Goal: Information Seeking & Learning: Learn about a topic

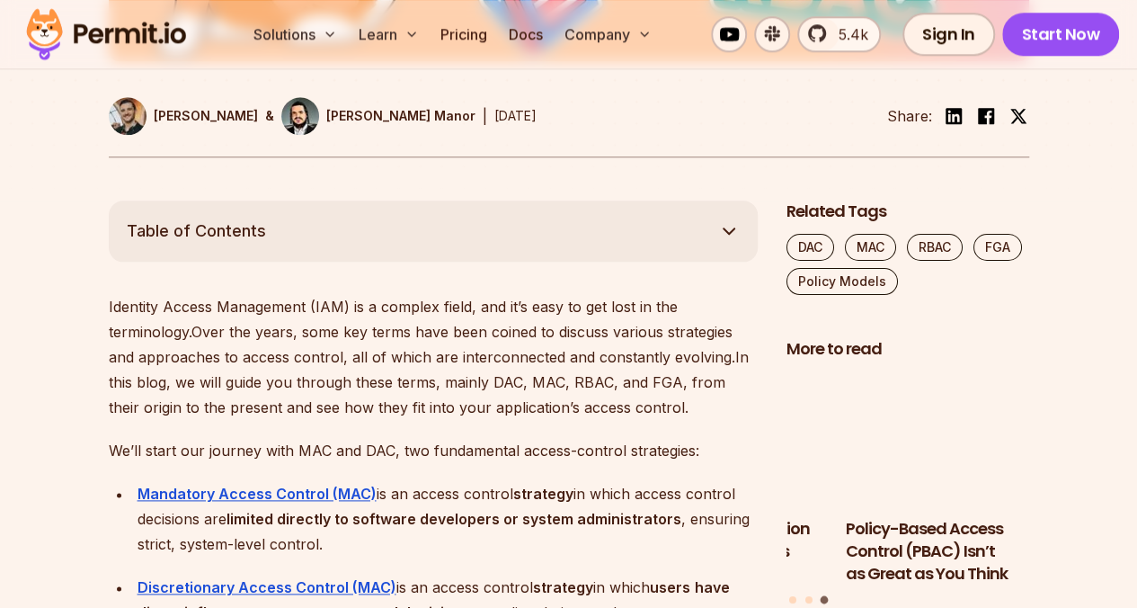
scroll to position [867, 0]
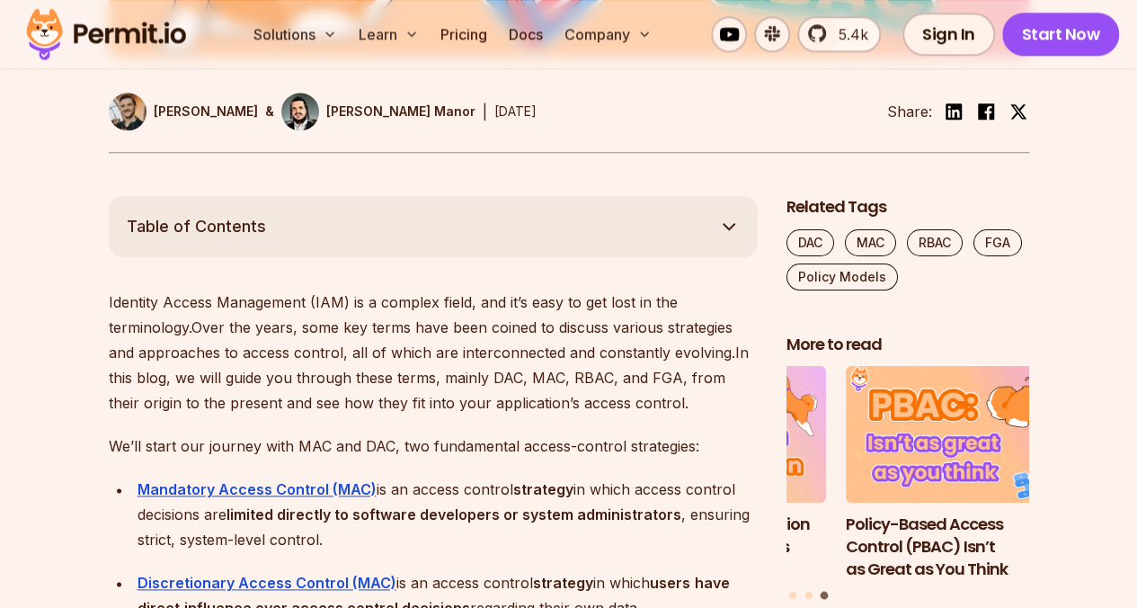
drag, startPoint x: 120, startPoint y: 221, endPoint x: 224, endPoint y: 298, distance: 128.6
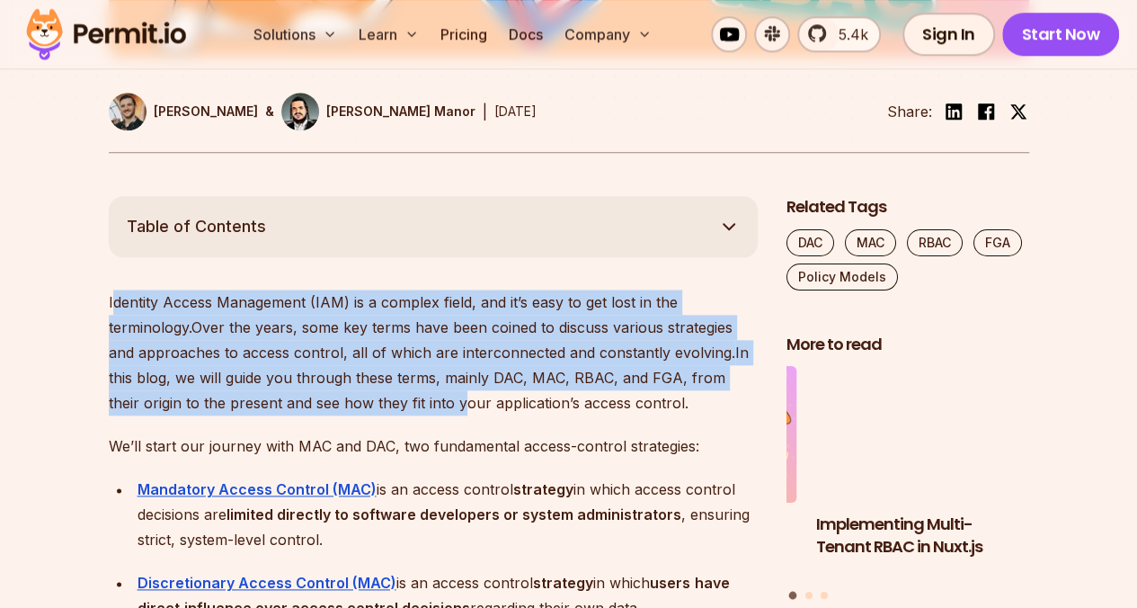
drag, startPoint x: 113, startPoint y: 288, endPoint x: 424, endPoint y: 401, distance: 331.1
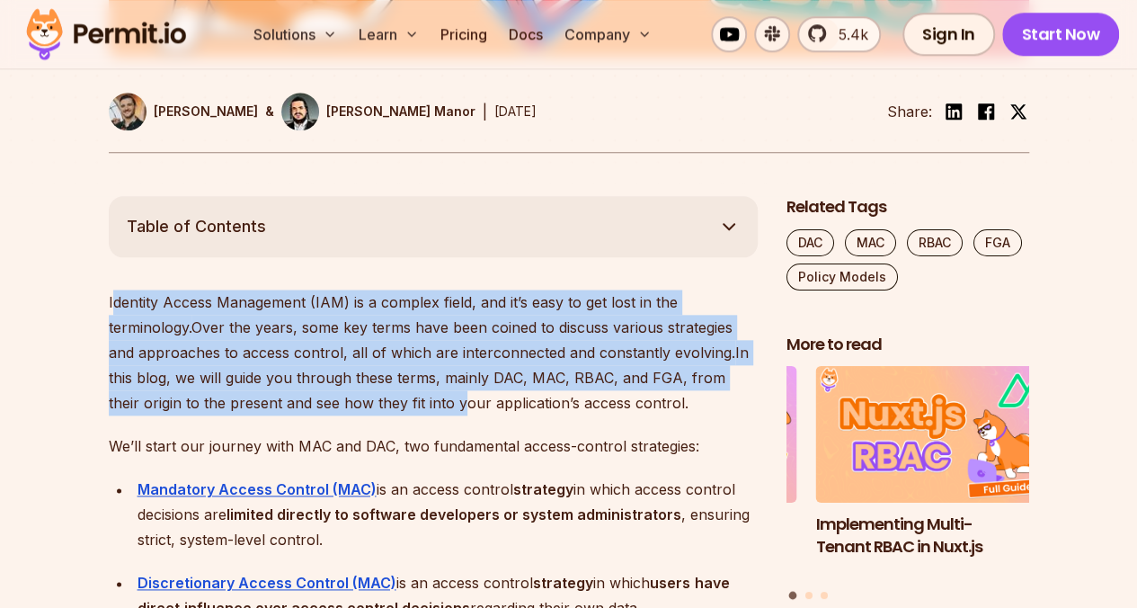
click at [424, 401] on p "Identity Access Management (IAM) is a complex field, and it’s easy to get lost …" at bounding box center [433, 352] width 649 height 126
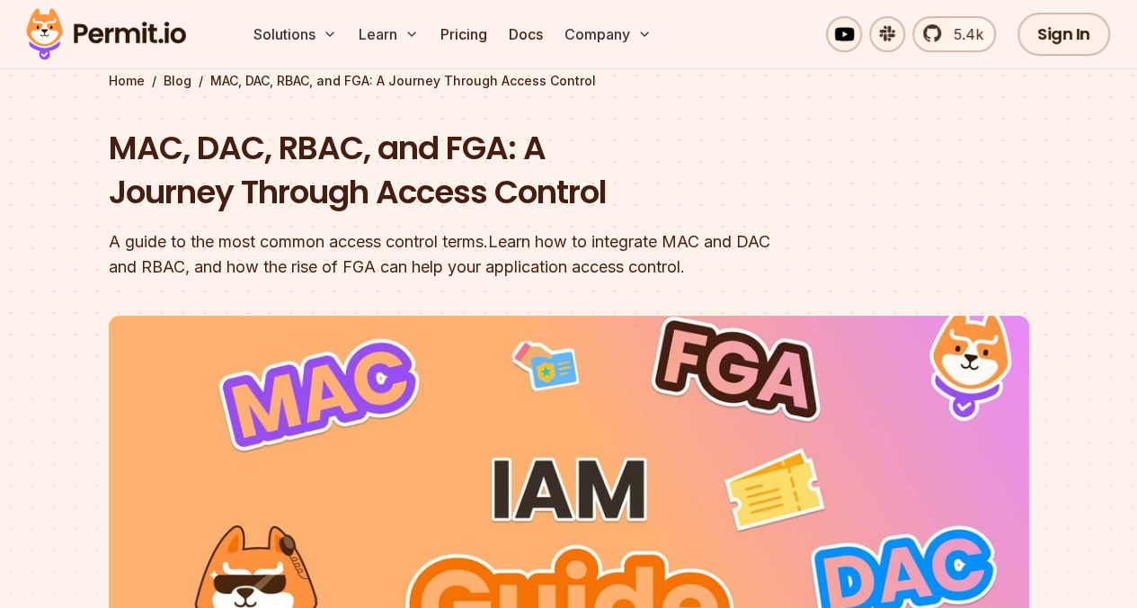
scroll to position [0, 0]
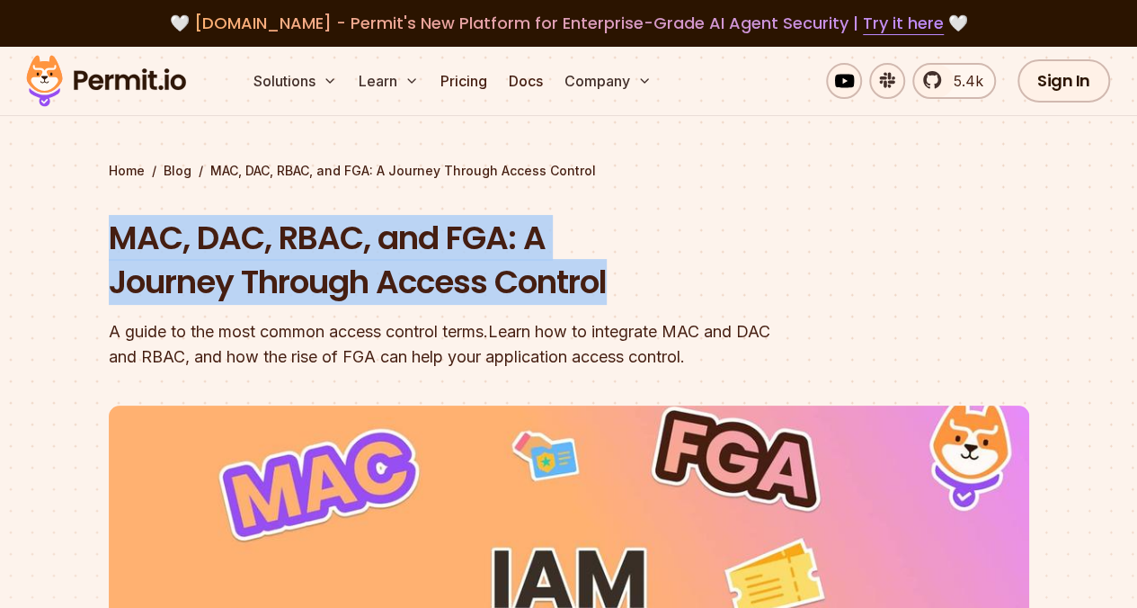
drag, startPoint x: 108, startPoint y: 221, endPoint x: 646, endPoint y: 288, distance: 541.7
click at [646, 288] on h1 "MAC, DAC, RBAC, and FGA: A Journey Through Access Control" at bounding box center [454, 260] width 690 height 89
copy h1 "MAC, DAC, RBAC, and FGA: A Journey Through Access Control"
